Goal: Find specific page/section: Find specific page/section

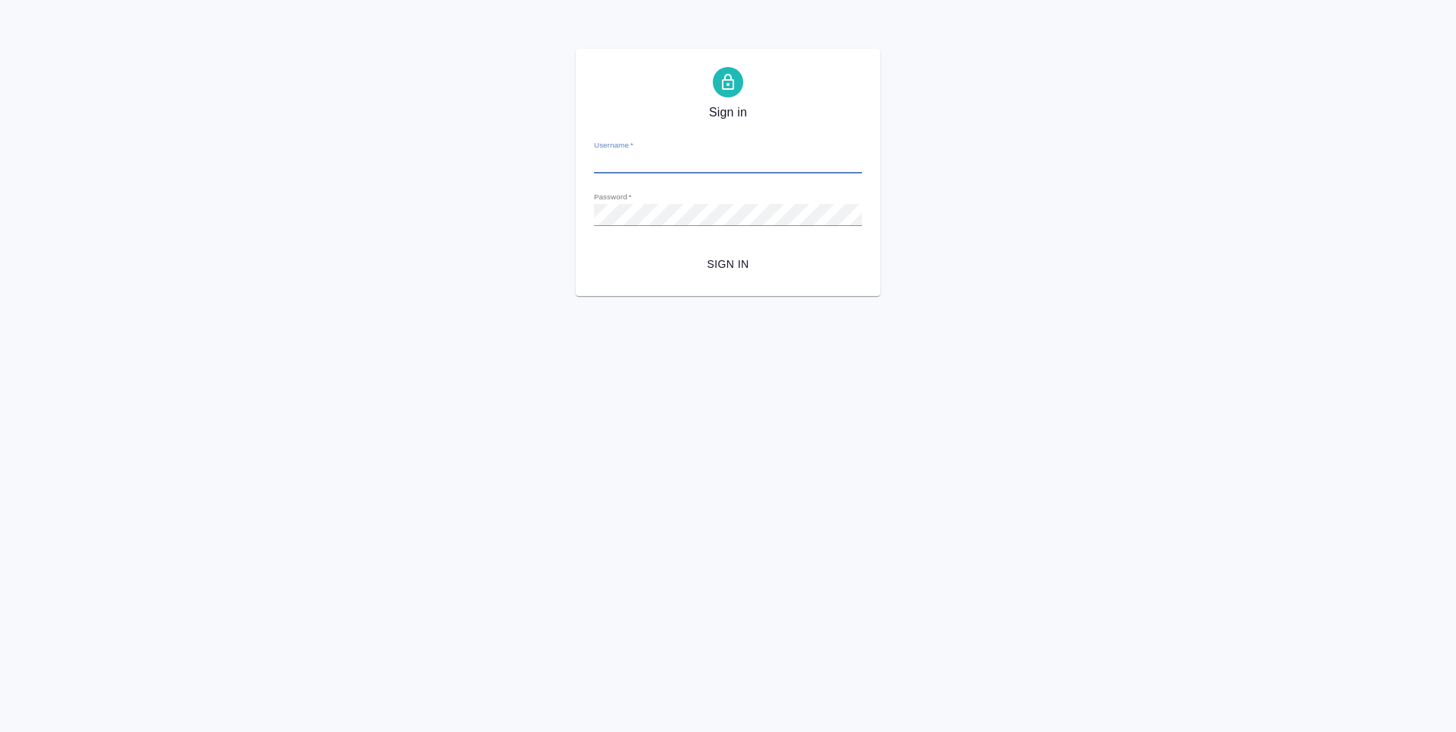
type input "y.levchenko@awatera.com"
click at [720, 271] on span "Sign in" at bounding box center [728, 264] width 244 height 19
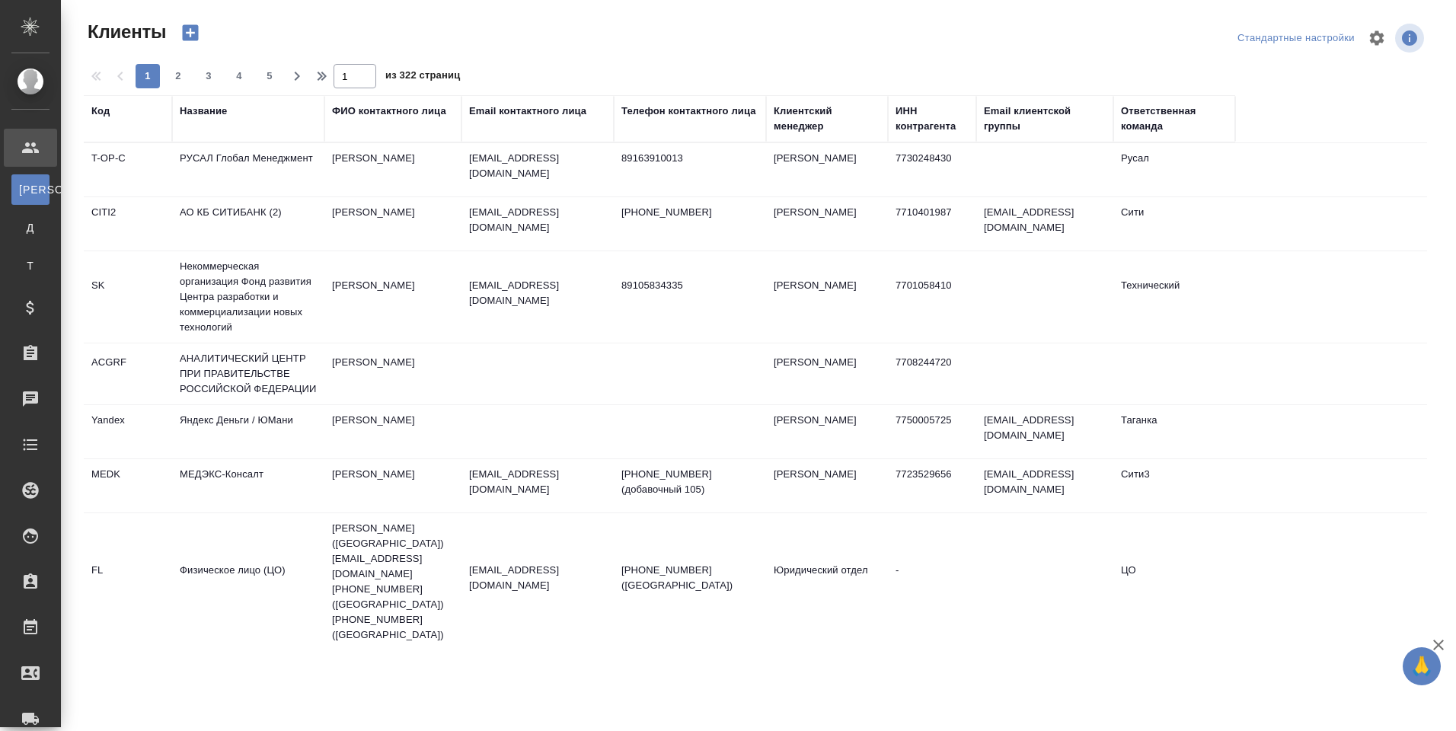
select select "RU"
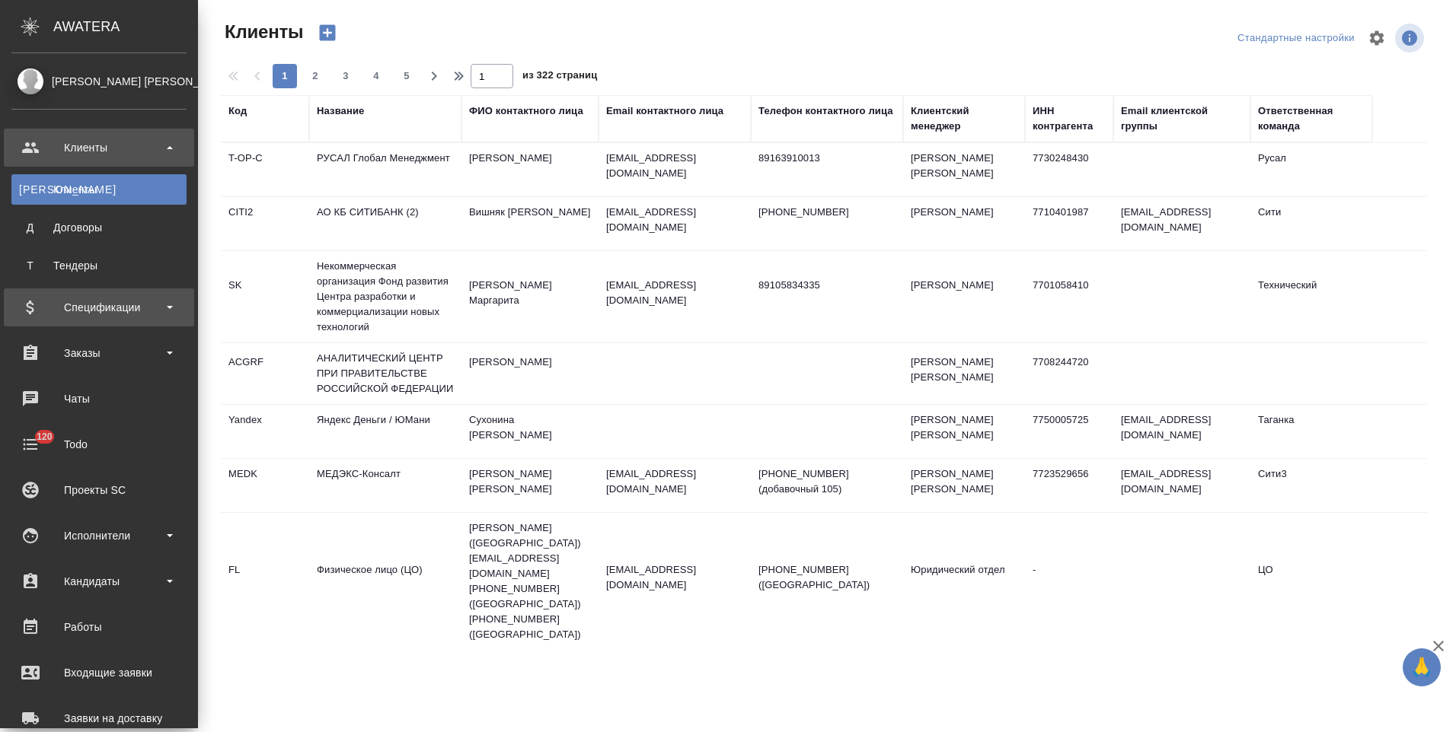
click at [158, 311] on div "Спецификации" at bounding box center [98, 307] width 175 height 23
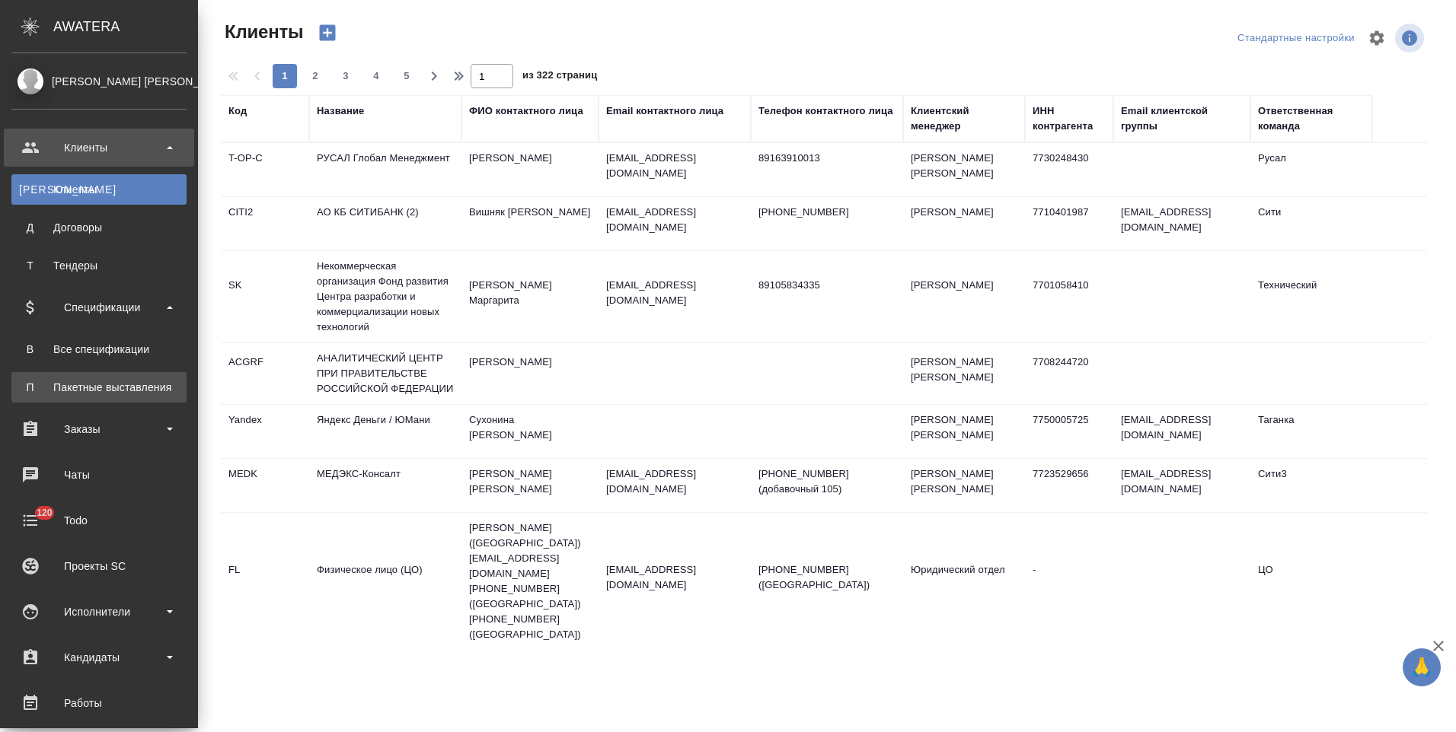
click at [145, 382] on div "Пакетные выставления" at bounding box center [99, 387] width 160 height 15
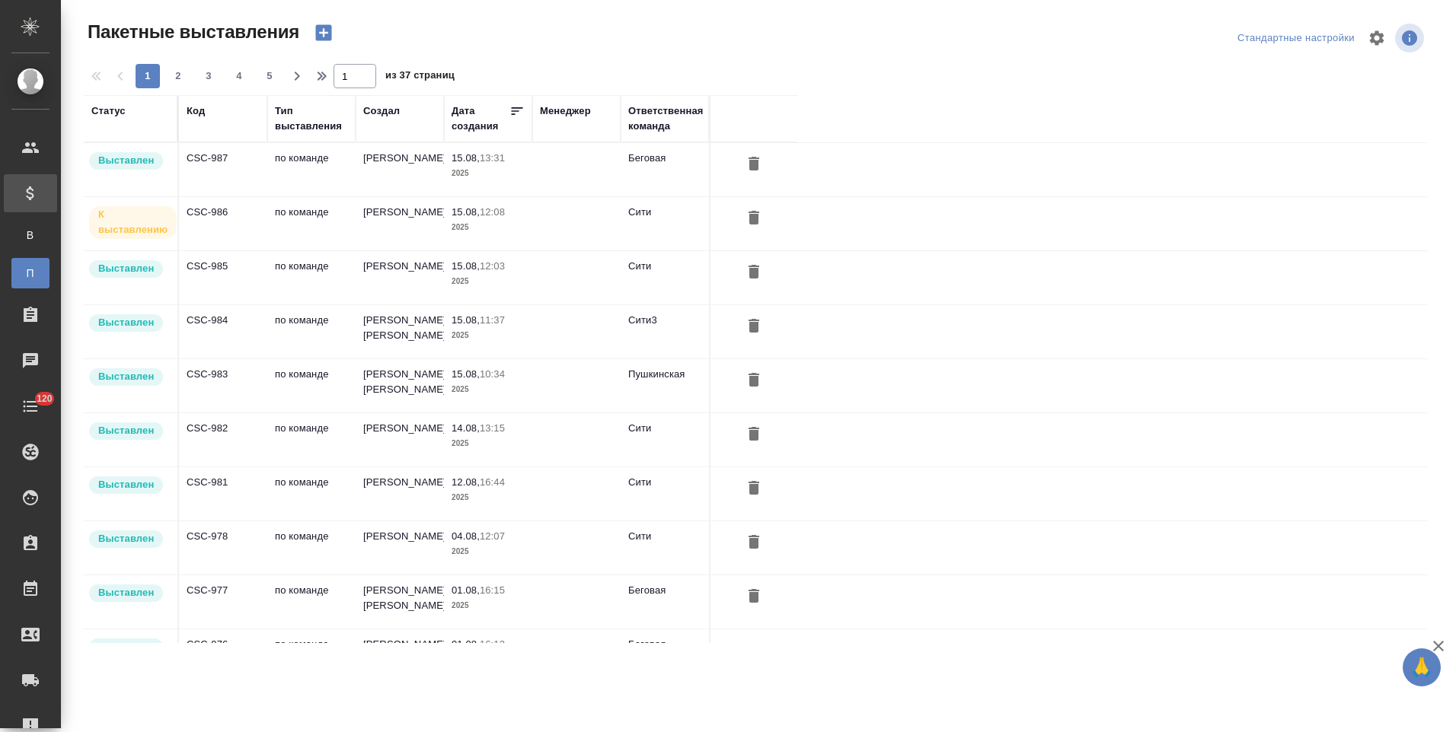
click at [241, 196] on td "CSC-984" at bounding box center [223, 169] width 88 height 53
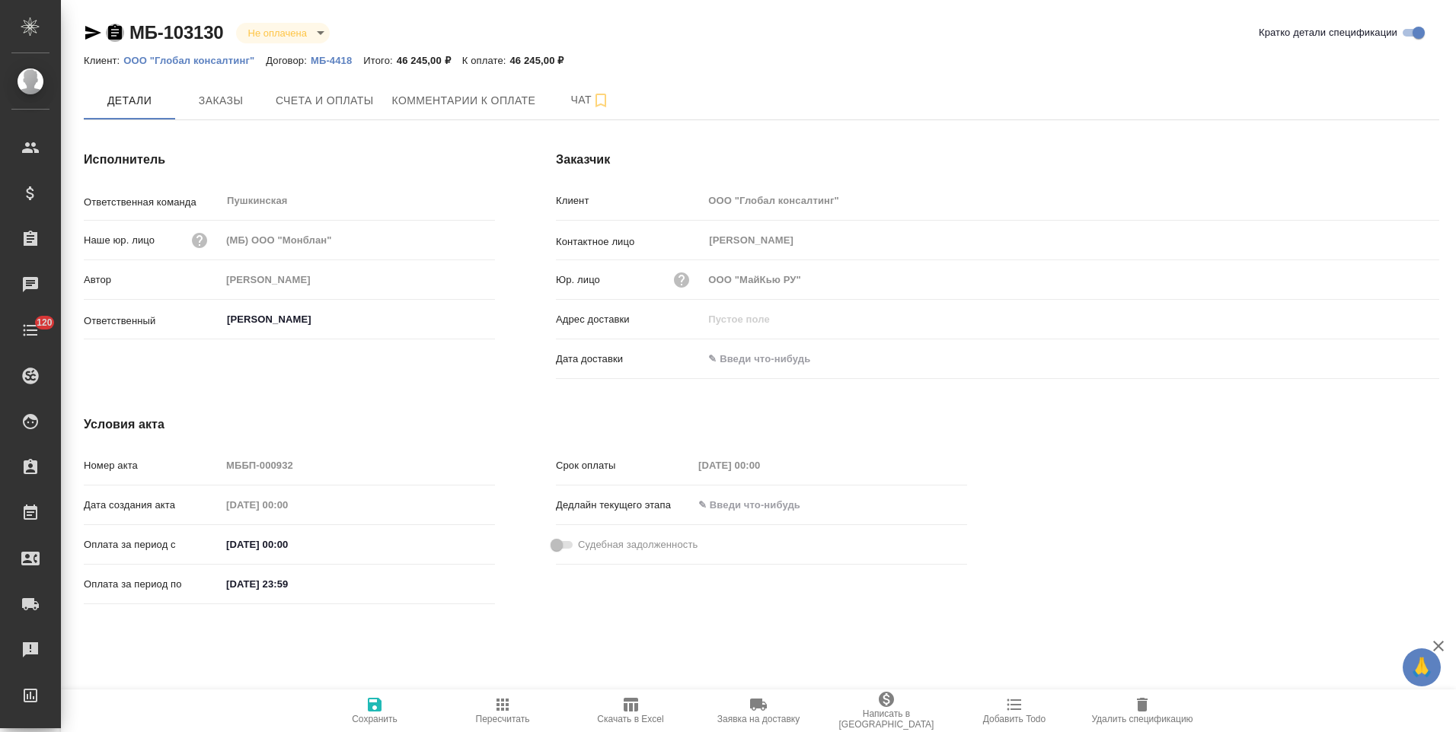
click at [117, 34] on icon "button" at bounding box center [115, 31] width 14 height 15
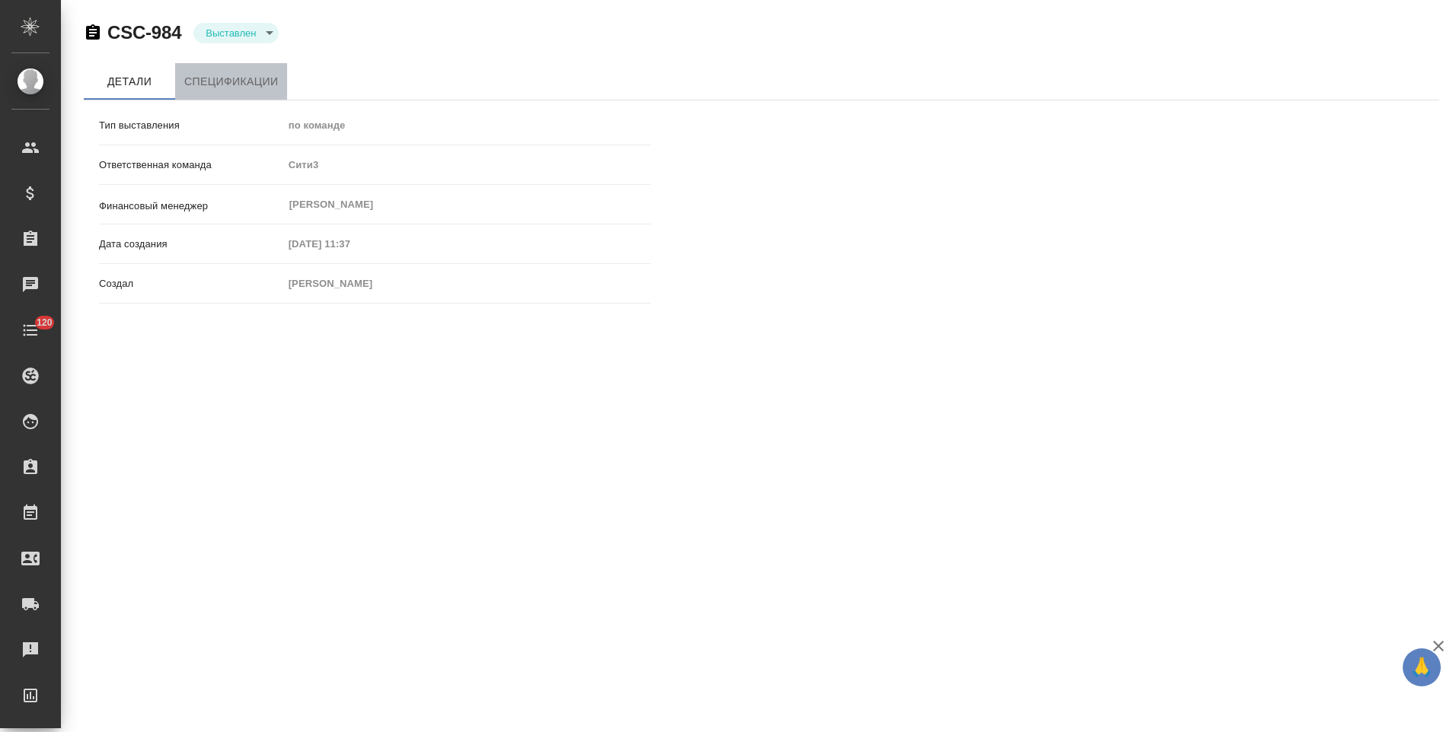
click at [228, 84] on span "Спецификации" at bounding box center [231, 81] width 94 height 19
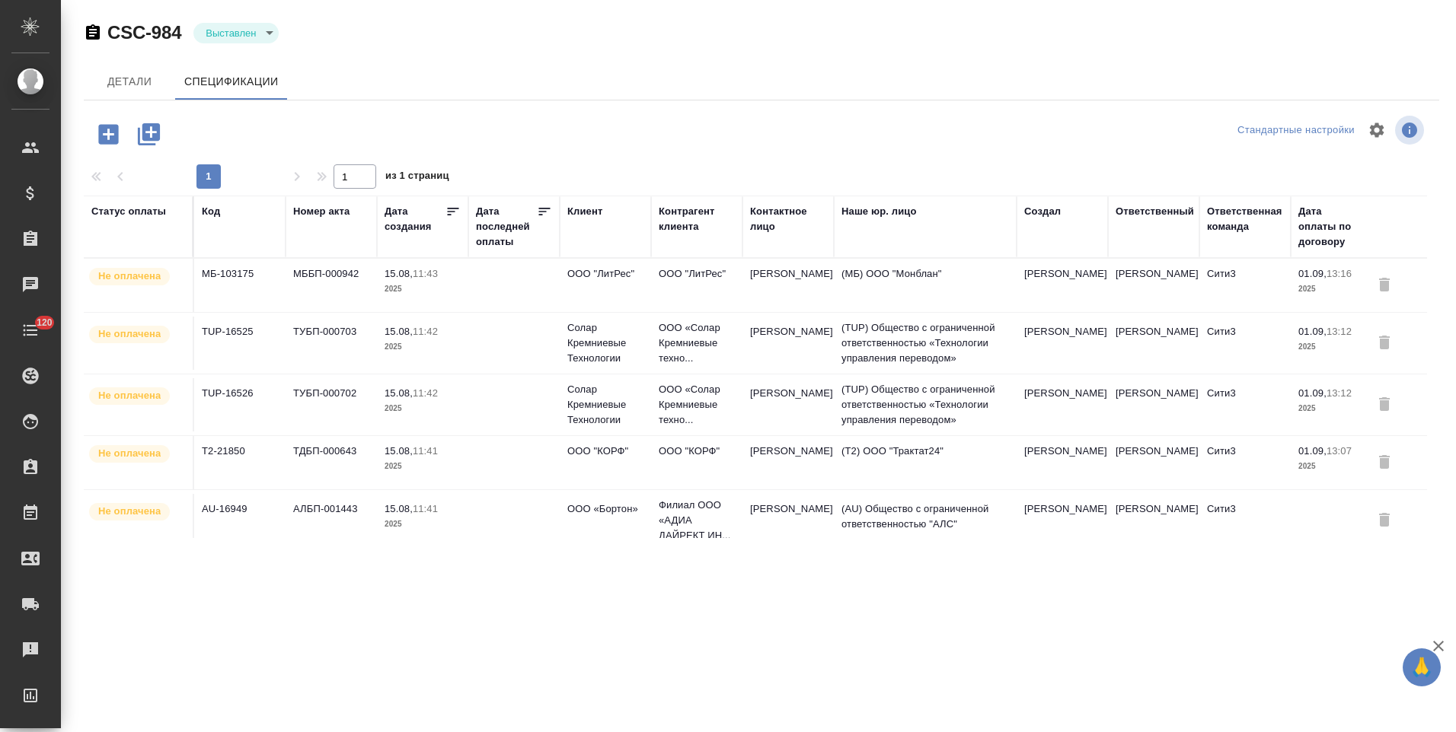
click at [633, 312] on td "Солар Кремниевые Технологии" at bounding box center [605, 285] width 91 height 53
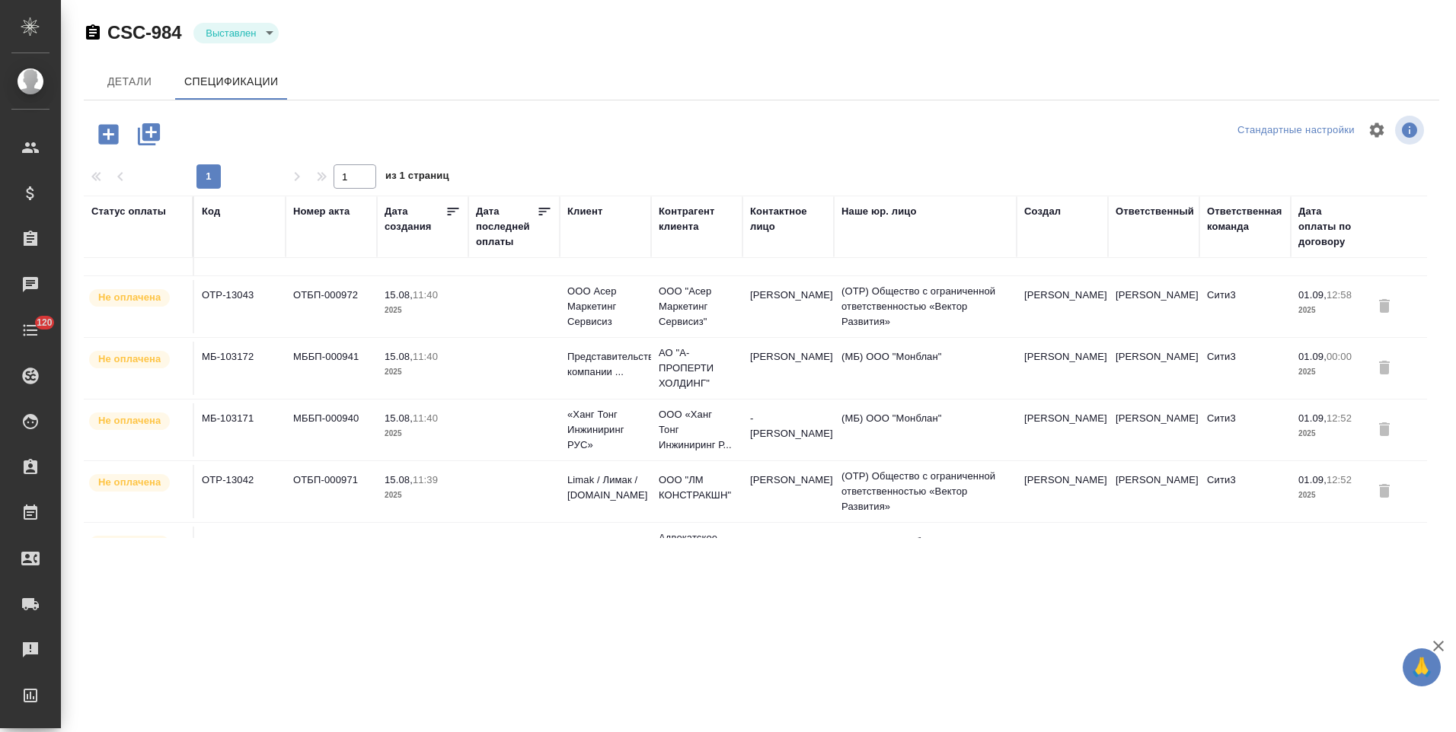
scroll to position [442, 0]
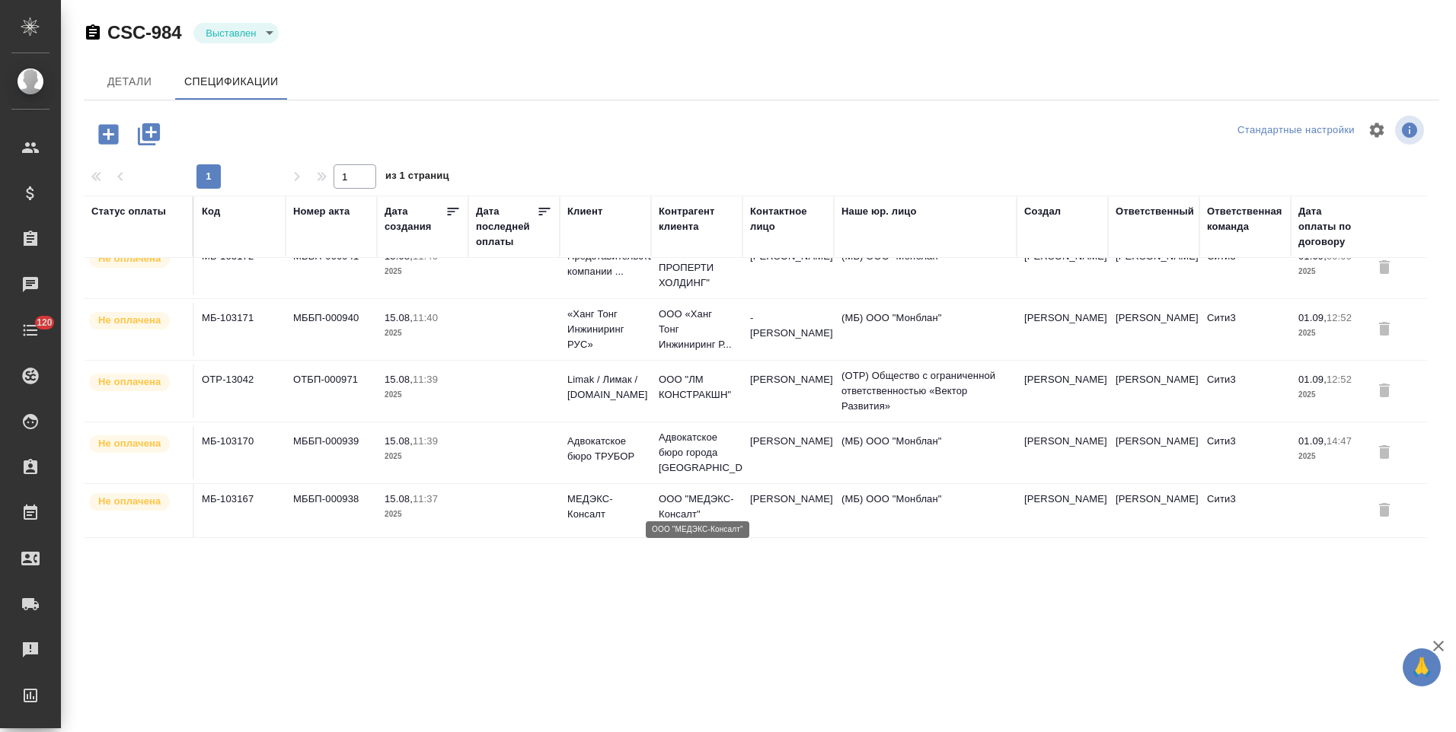
click at [691, 493] on p "ООО "МЕДЭКС-Консалт"" at bounding box center [697, 507] width 76 height 30
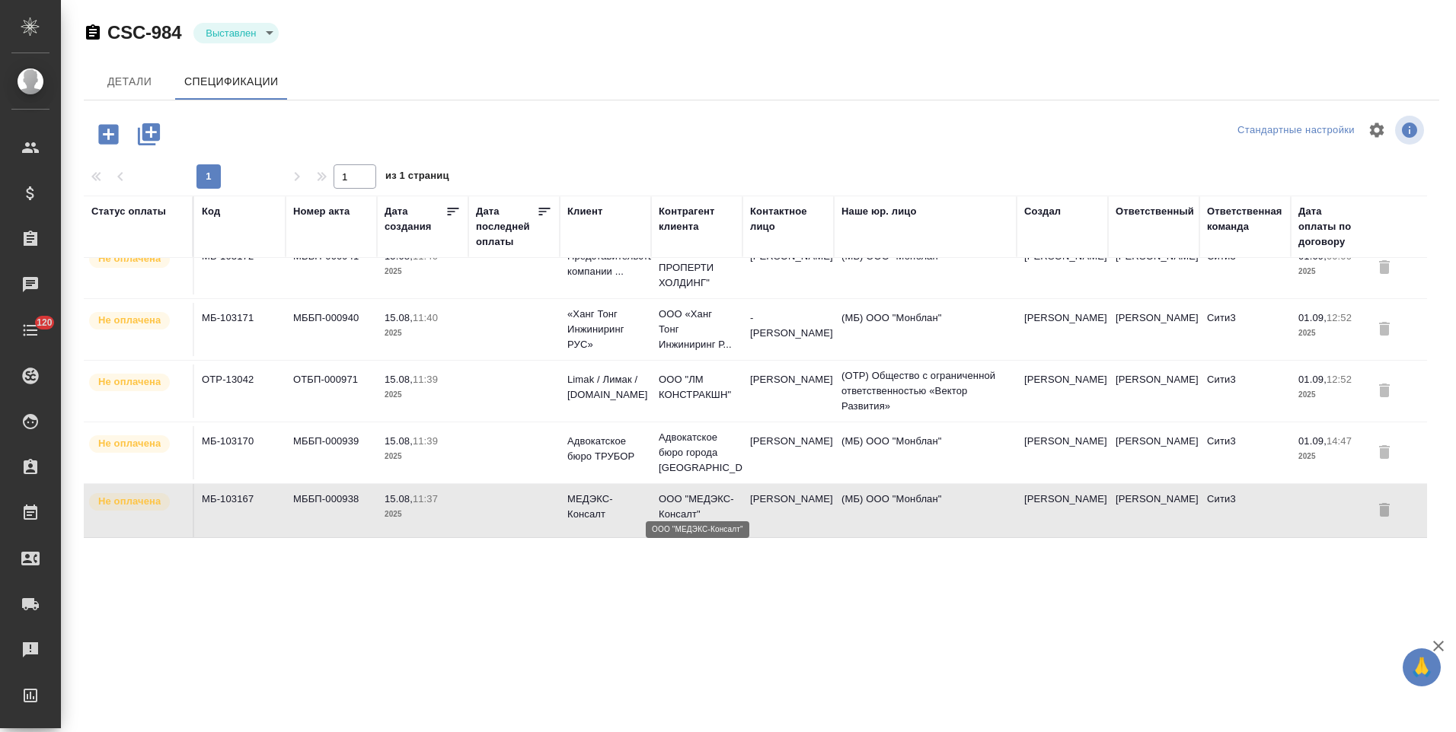
click at [691, 493] on p "ООО "МЕДЭКС-Консалт"" at bounding box center [697, 507] width 76 height 30
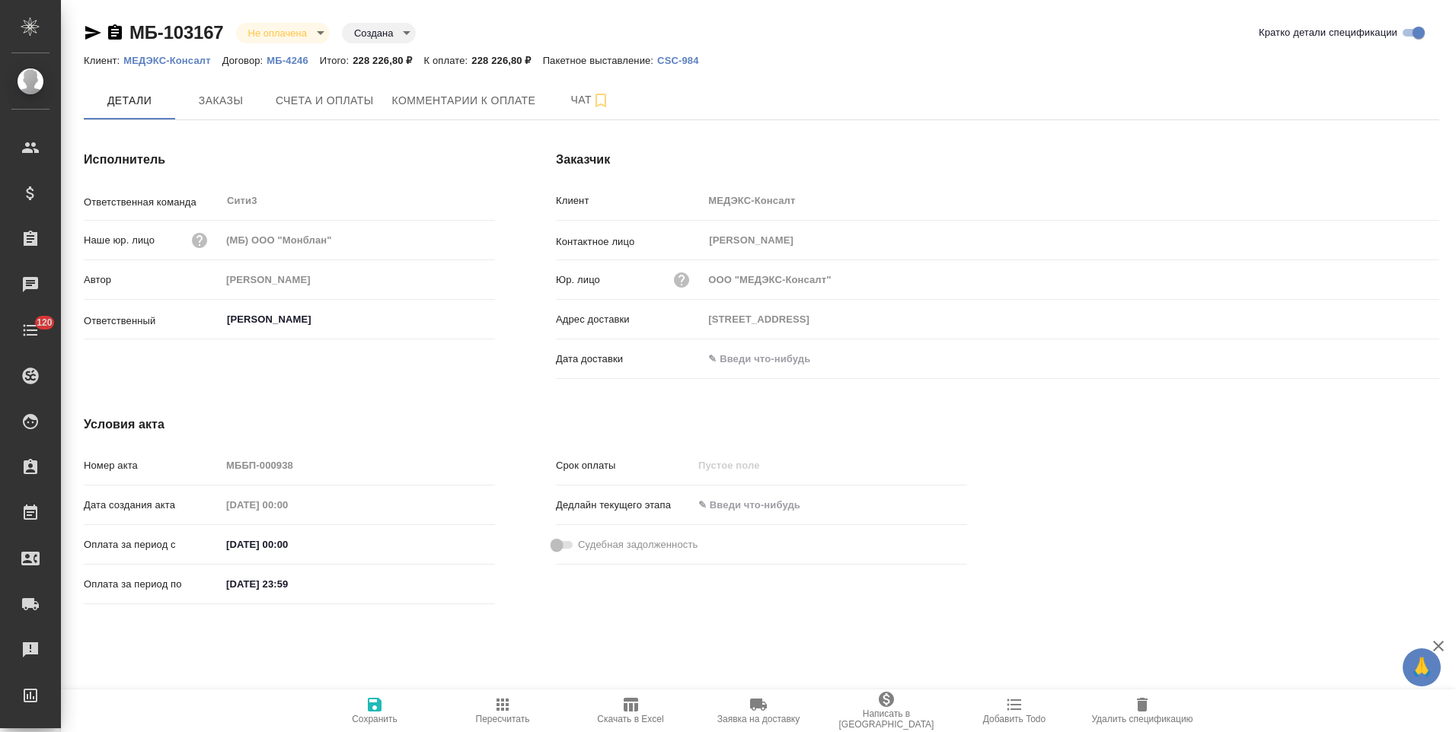
click at [113, 35] on icon "button" at bounding box center [115, 31] width 14 height 15
click at [796, 365] on input "text" at bounding box center [770, 359] width 133 height 22
click at [1390, 353] on icon "button" at bounding box center [1395, 356] width 14 height 15
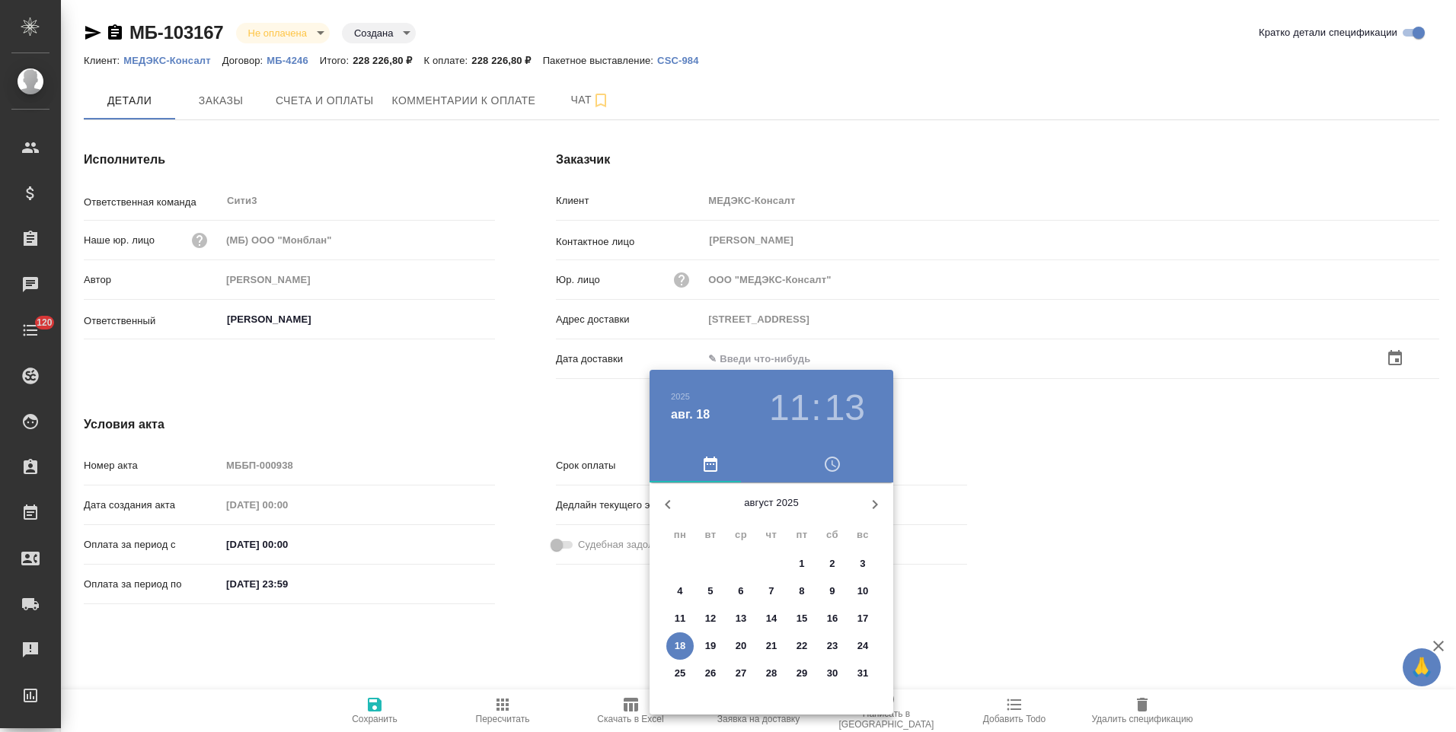
click at [683, 649] on p "18" at bounding box center [680, 646] width 11 height 15
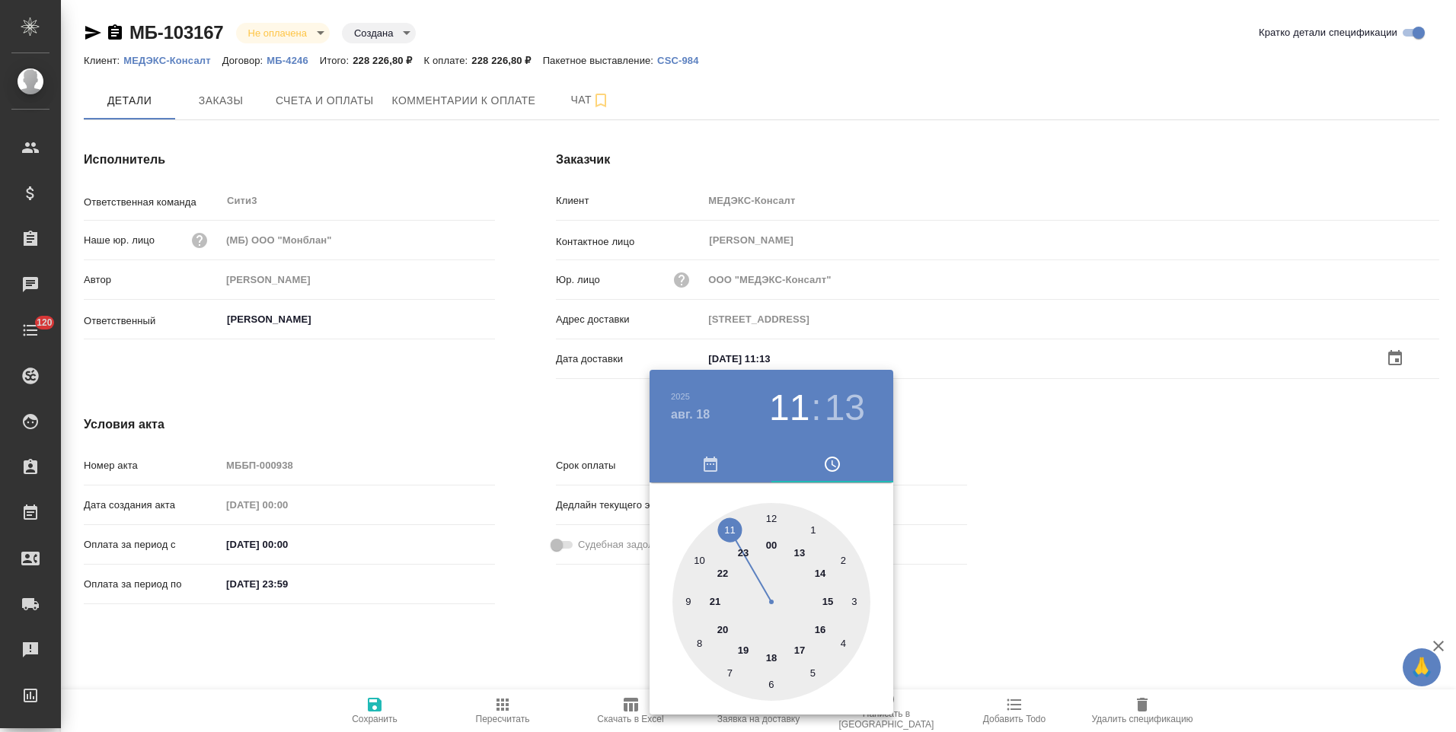
type input "18.08.2025 11:13"
click at [521, 626] on div at bounding box center [728, 366] width 1456 height 732
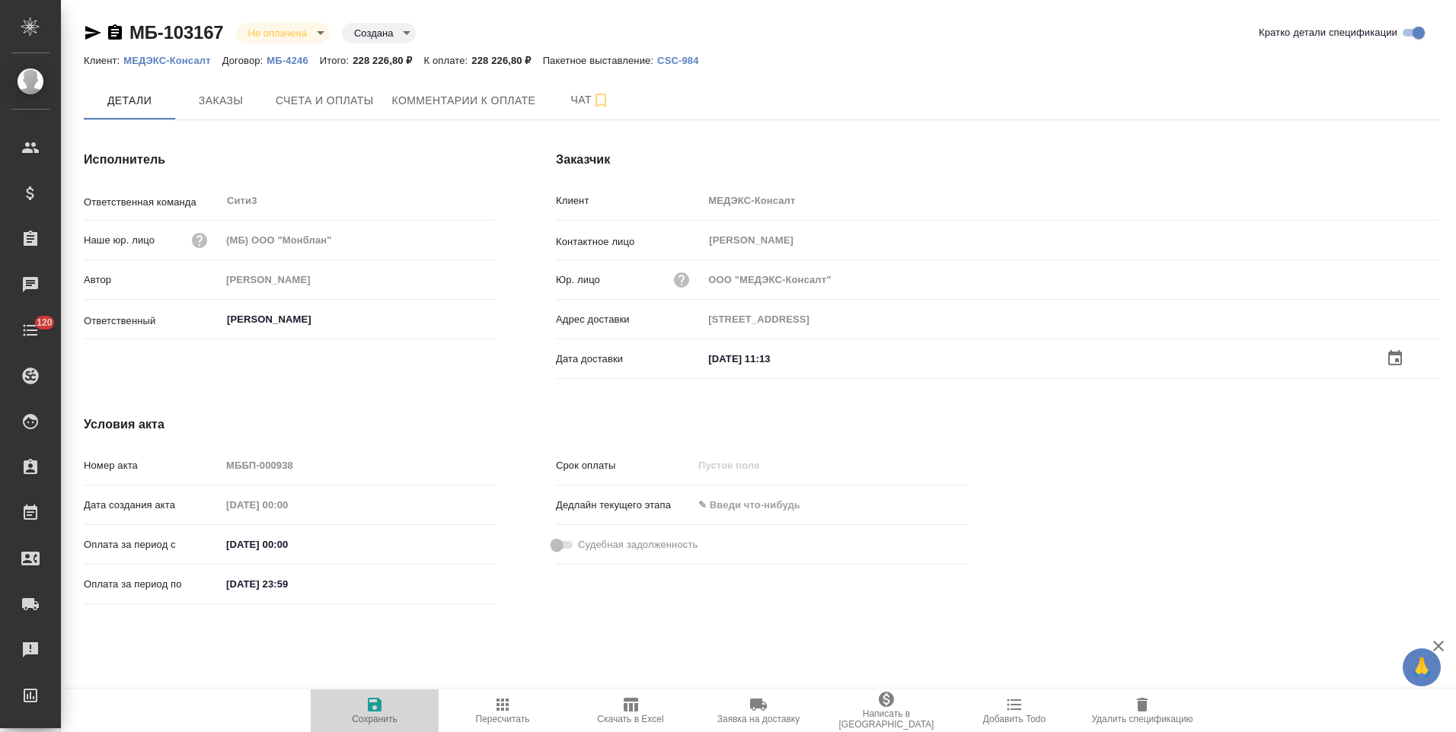
click at [372, 713] on icon "button" at bounding box center [374, 705] width 18 height 18
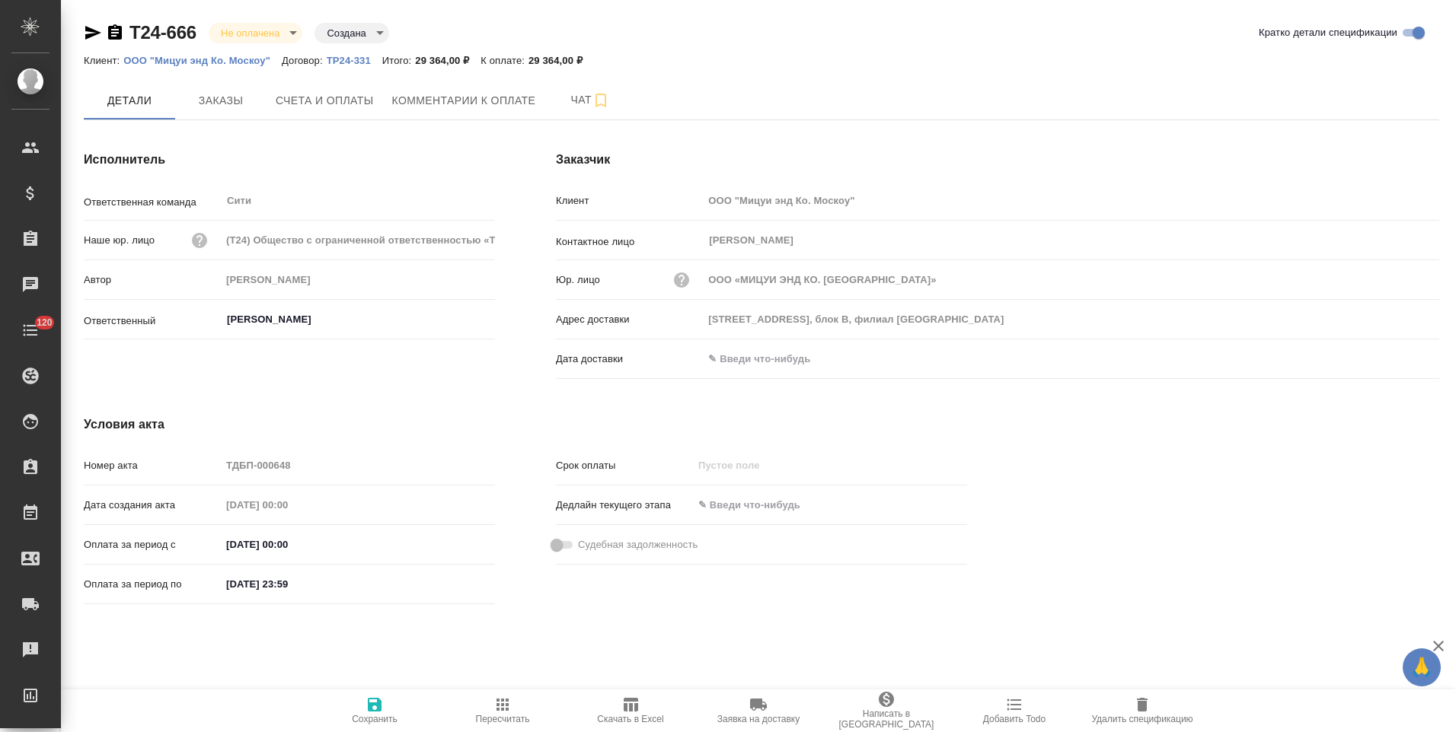
drag, startPoint x: 112, startPoint y: 37, endPoint x: 176, endPoint y: 37, distance: 64.0
click at [112, 37] on icon "button" at bounding box center [115, 31] width 14 height 15
